Goal: Check status: Check status

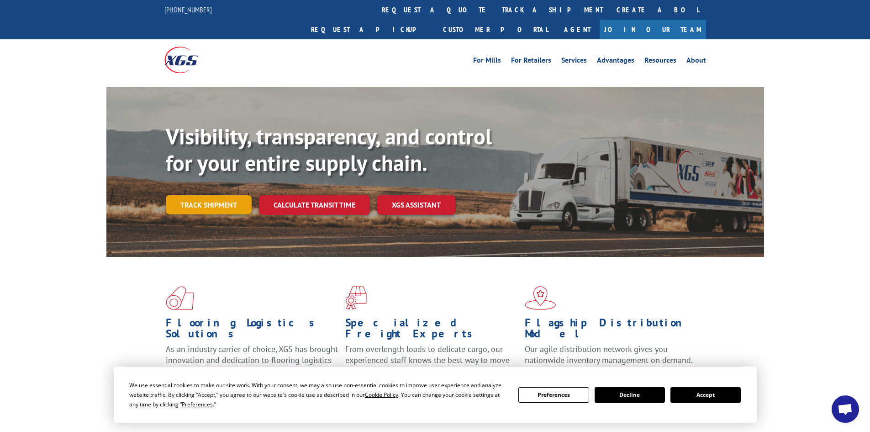
click at [225, 195] on link "Track shipment" at bounding box center [209, 204] width 86 height 19
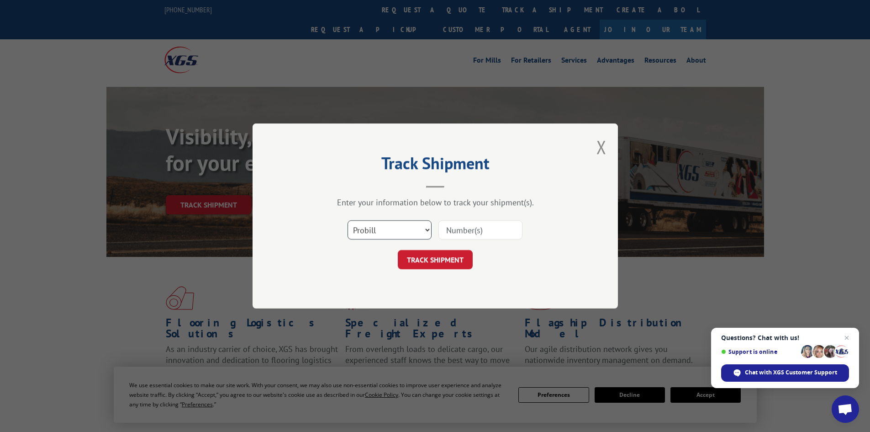
click at [412, 233] on select "Select category... Probill BOL PO" at bounding box center [390, 229] width 84 height 19
click at [413, 233] on select "Select category... Probill BOL PO" at bounding box center [390, 229] width 84 height 19
click at [416, 232] on select "Select category... Probill BOL PO" at bounding box center [390, 229] width 84 height 19
select select "po"
click at [348, 220] on select "Select category... Probill BOL PO" at bounding box center [390, 229] width 84 height 19
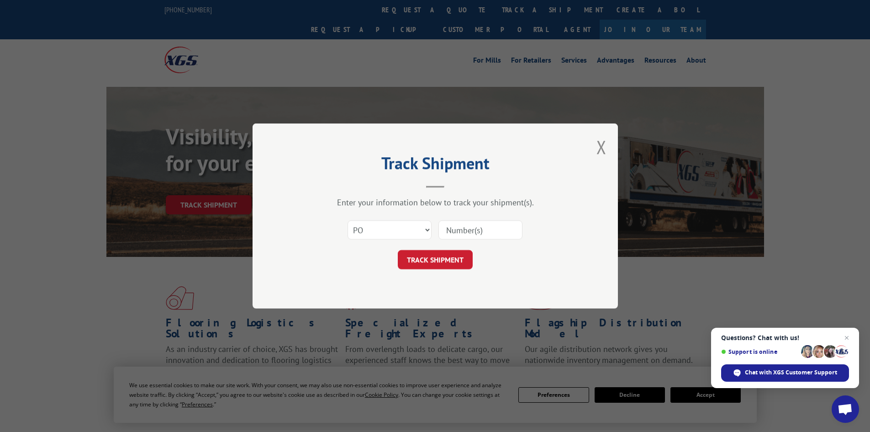
click at [463, 238] on input at bounding box center [481, 229] width 84 height 19
click at [457, 231] on input at bounding box center [481, 229] width 84 height 19
paste input "478586"
type input "478586"
click at [441, 261] on button "TRACK SHIPMENT" at bounding box center [435, 259] width 75 height 19
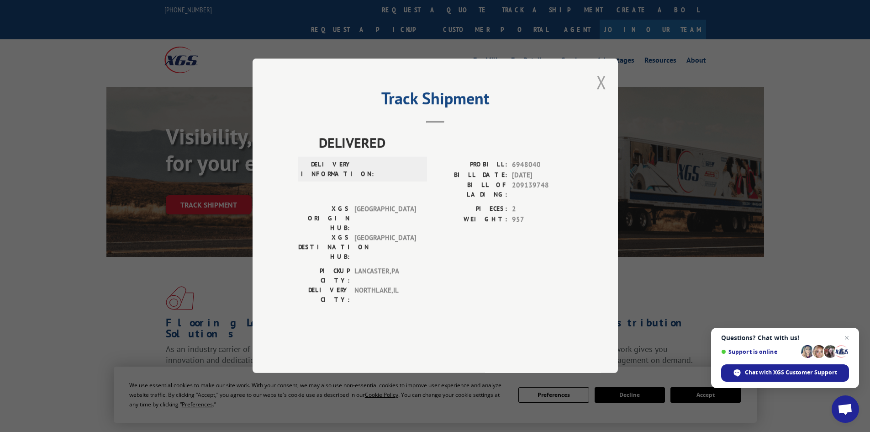
click at [605, 94] on button "Close modal" at bounding box center [602, 82] width 10 height 24
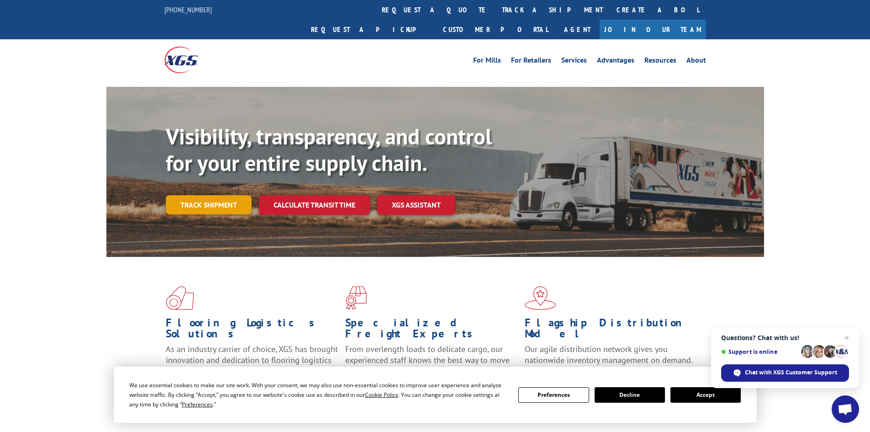
click at [205, 195] on link "Track shipment" at bounding box center [209, 204] width 86 height 19
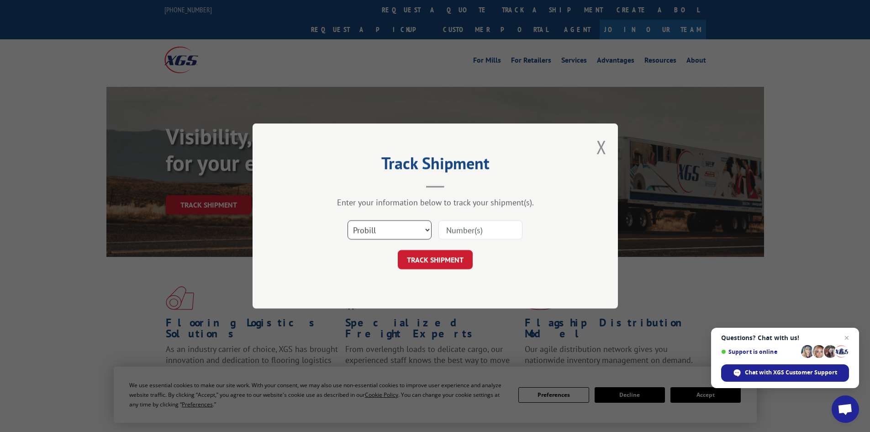
click at [389, 230] on select "Select category... Probill BOL PO" at bounding box center [390, 229] width 84 height 19
select select "bol"
click at [348, 220] on select "Select category... Probill BOL PO" at bounding box center [390, 229] width 84 height 19
click at [463, 231] on input at bounding box center [481, 229] width 84 height 19
paste input "478586"
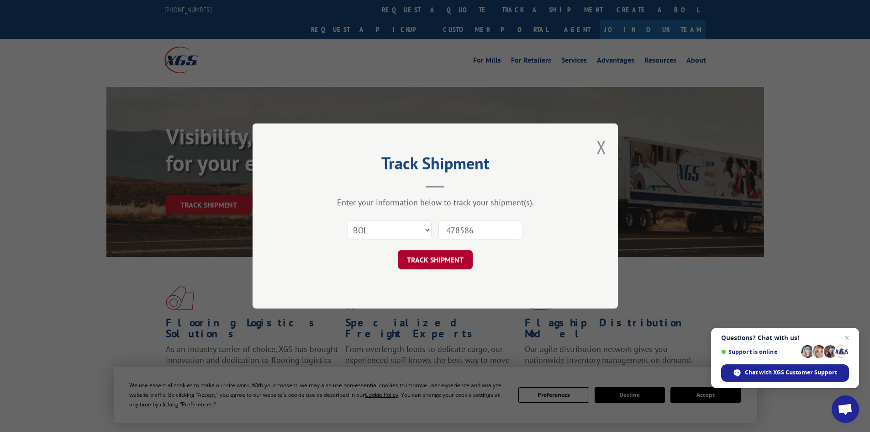
type input "478586"
click at [456, 257] on button "TRACK SHIPMENT" at bounding box center [435, 259] width 75 height 19
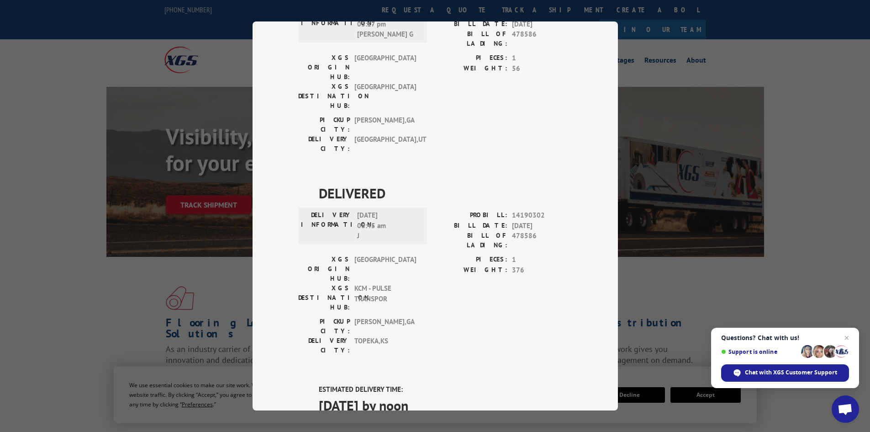
scroll to position [642, 0]
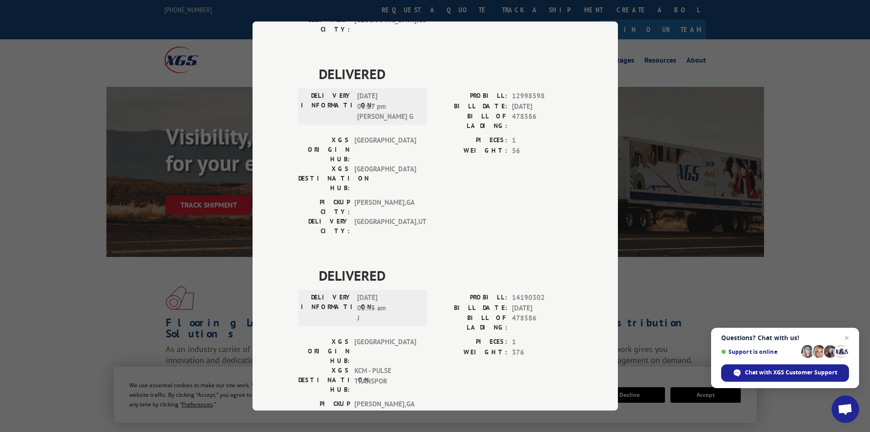
drag, startPoint x: 315, startPoint y: 228, endPoint x: 450, endPoint y: 227, distance: 134.8
drag, startPoint x: 397, startPoint y: 229, endPoint x: 299, endPoint y: 229, distance: 97.8
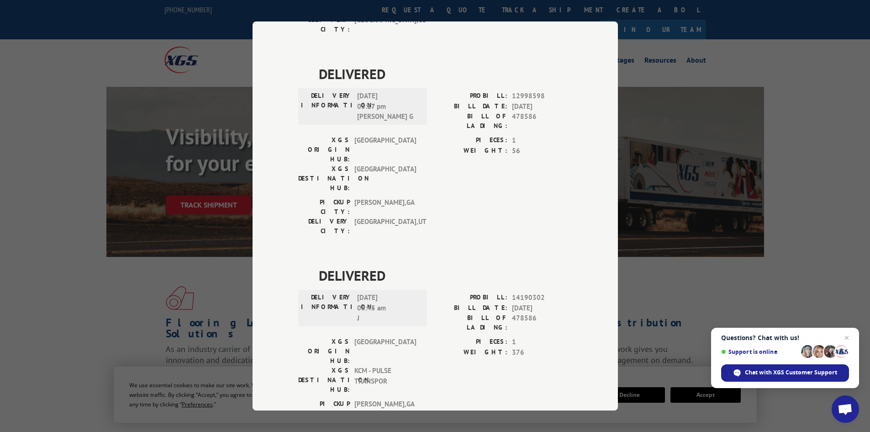
drag, startPoint x: 313, startPoint y: 232, endPoint x: 478, endPoint y: 226, distance: 165.1
drag, startPoint x: 452, startPoint y: 235, endPoint x: 303, endPoint y: 236, distance: 149.0
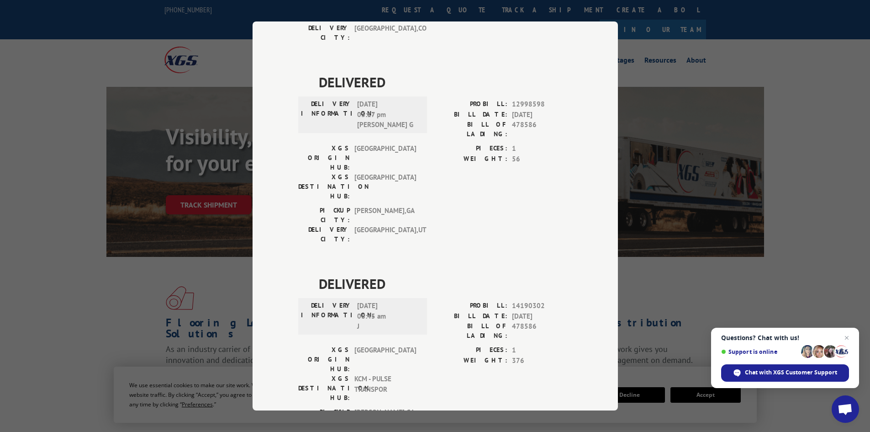
scroll to position [596, 0]
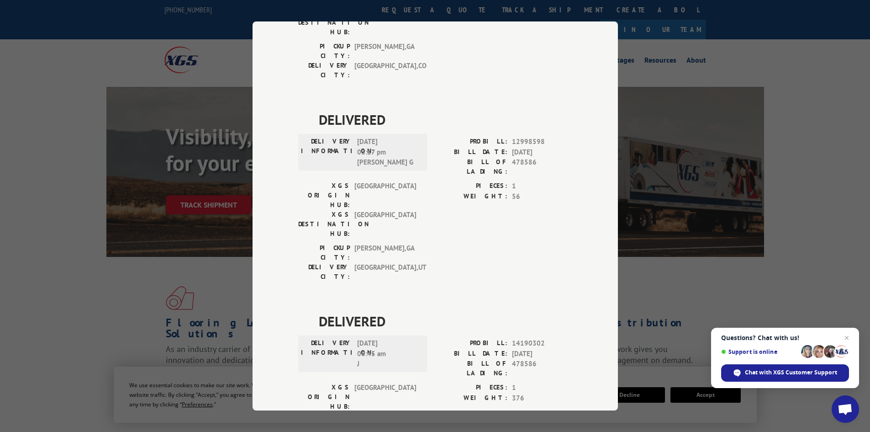
drag, startPoint x: 312, startPoint y: 274, endPoint x: 459, endPoint y: 274, distance: 147.1
drag, startPoint x: 312, startPoint y: 259, endPoint x: 448, endPoint y: 277, distance: 137.4
